Goal: Find specific page/section: Find specific page/section

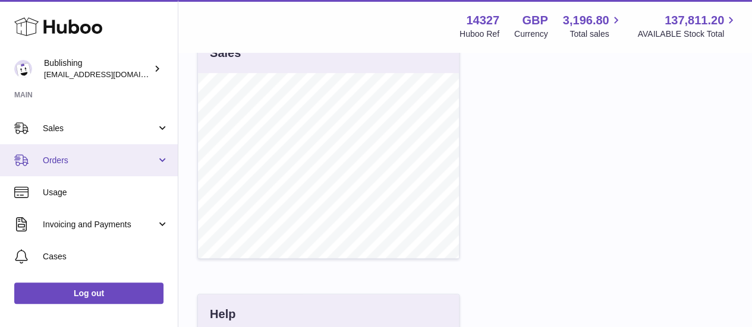
scroll to position [119, 0]
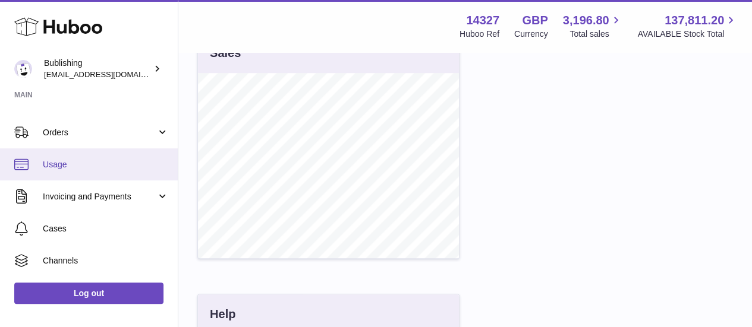
click at [103, 168] on span "Usage" at bounding box center [106, 164] width 126 height 11
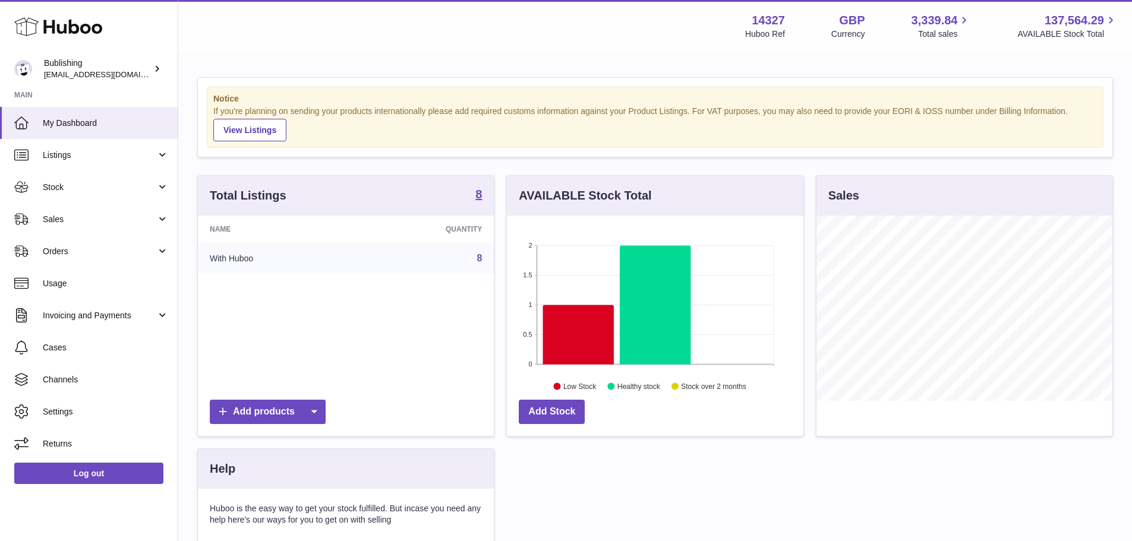
scroll to position [185, 297]
click at [97, 289] on link "Usage" at bounding box center [89, 283] width 178 height 32
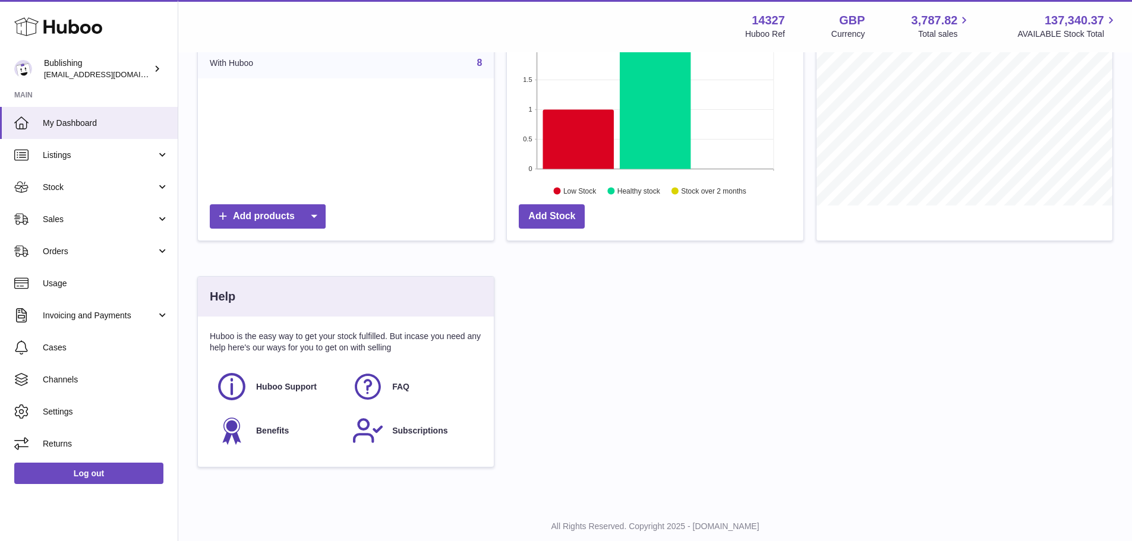
scroll to position [228, 0]
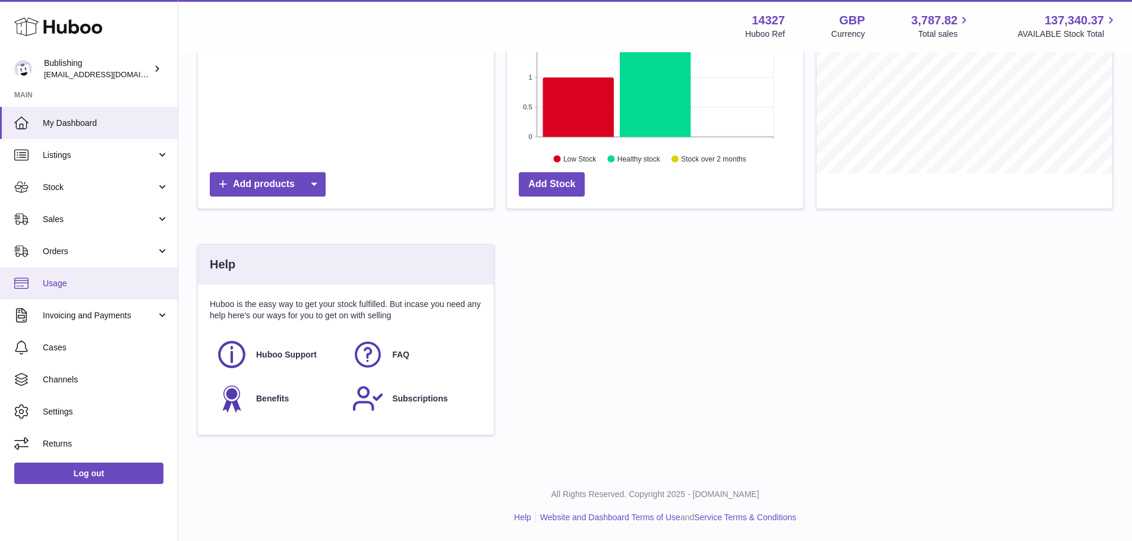
click at [103, 284] on span "Usage" at bounding box center [106, 283] width 126 height 11
